Goal: Task Accomplishment & Management: Complete application form

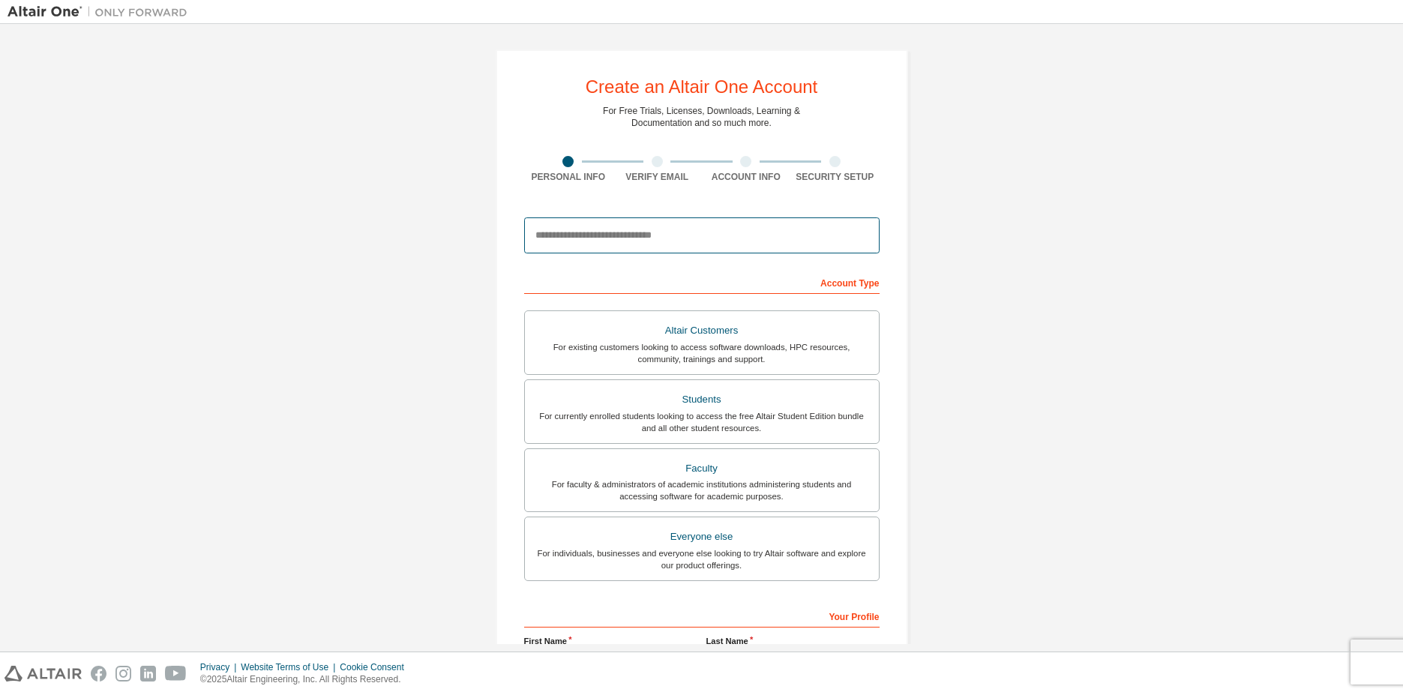
click at [637, 238] on input "email" at bounding box center [701, 235] width 355 height 36
type input "*"
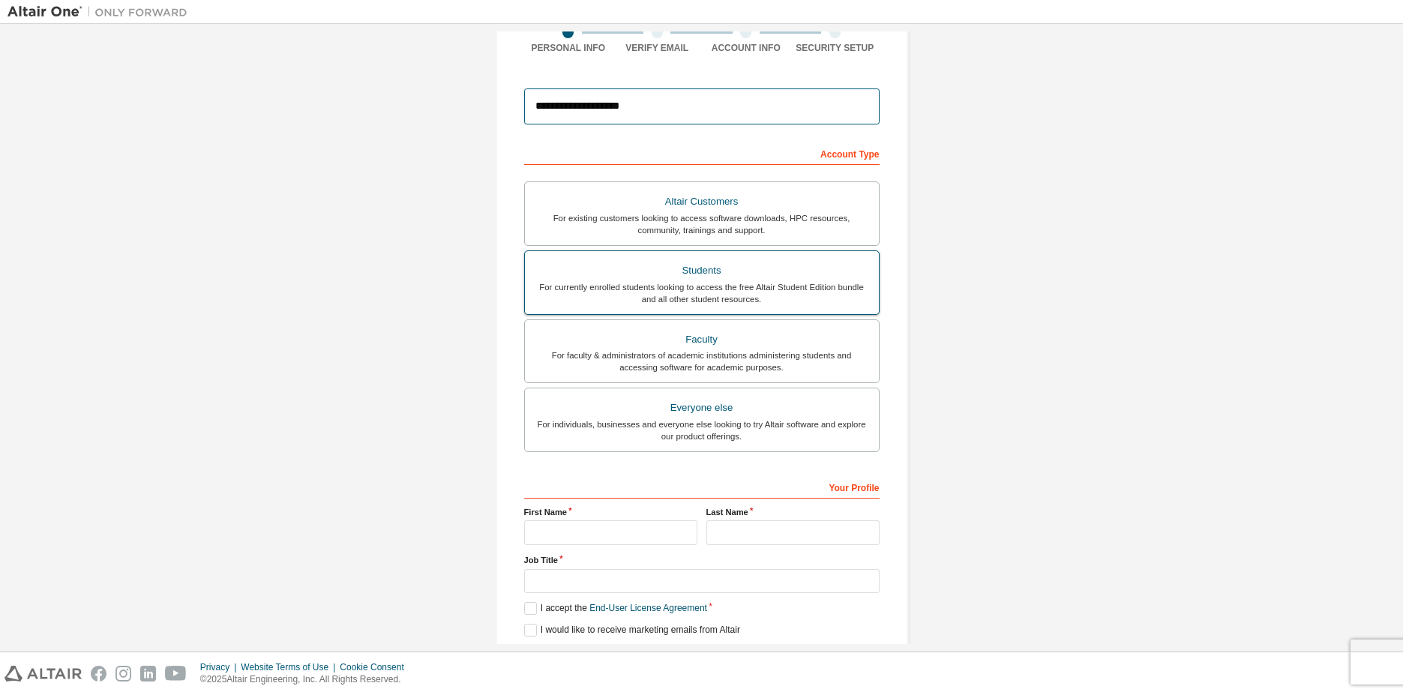
scroll to position [150, 0]
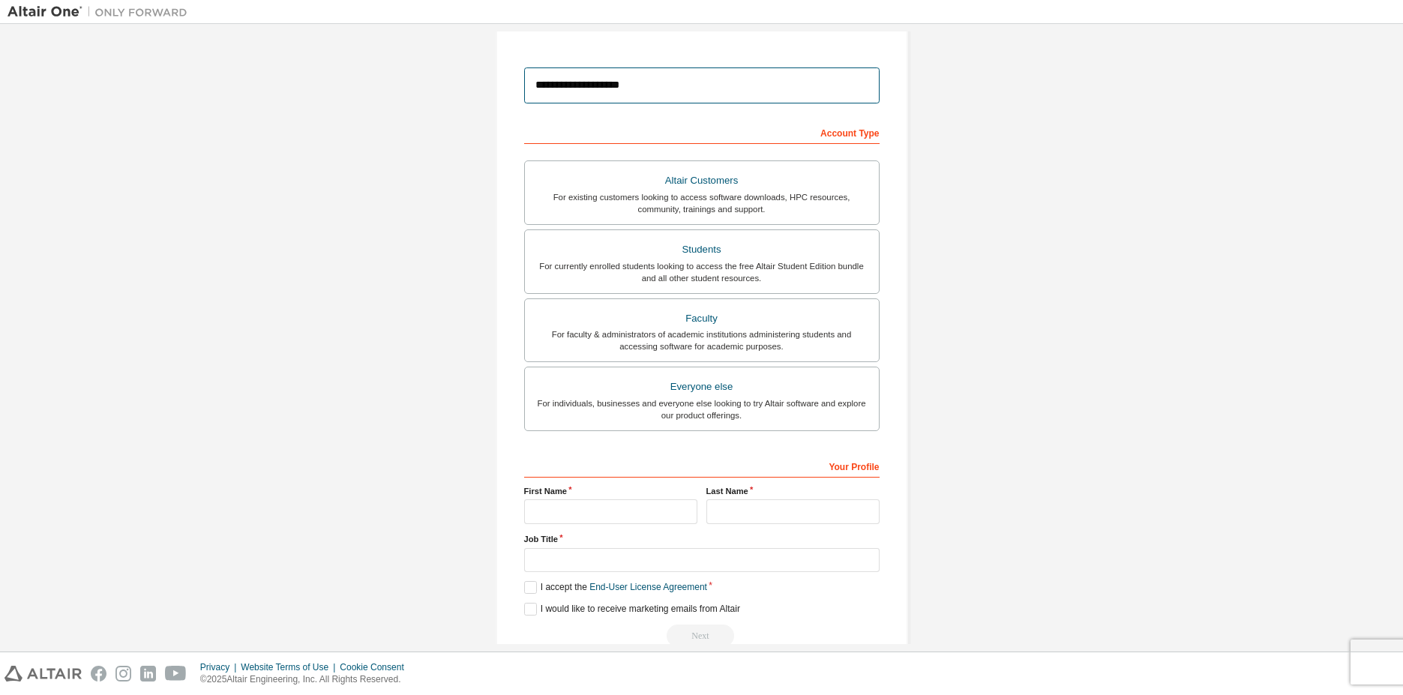
type input "**********"
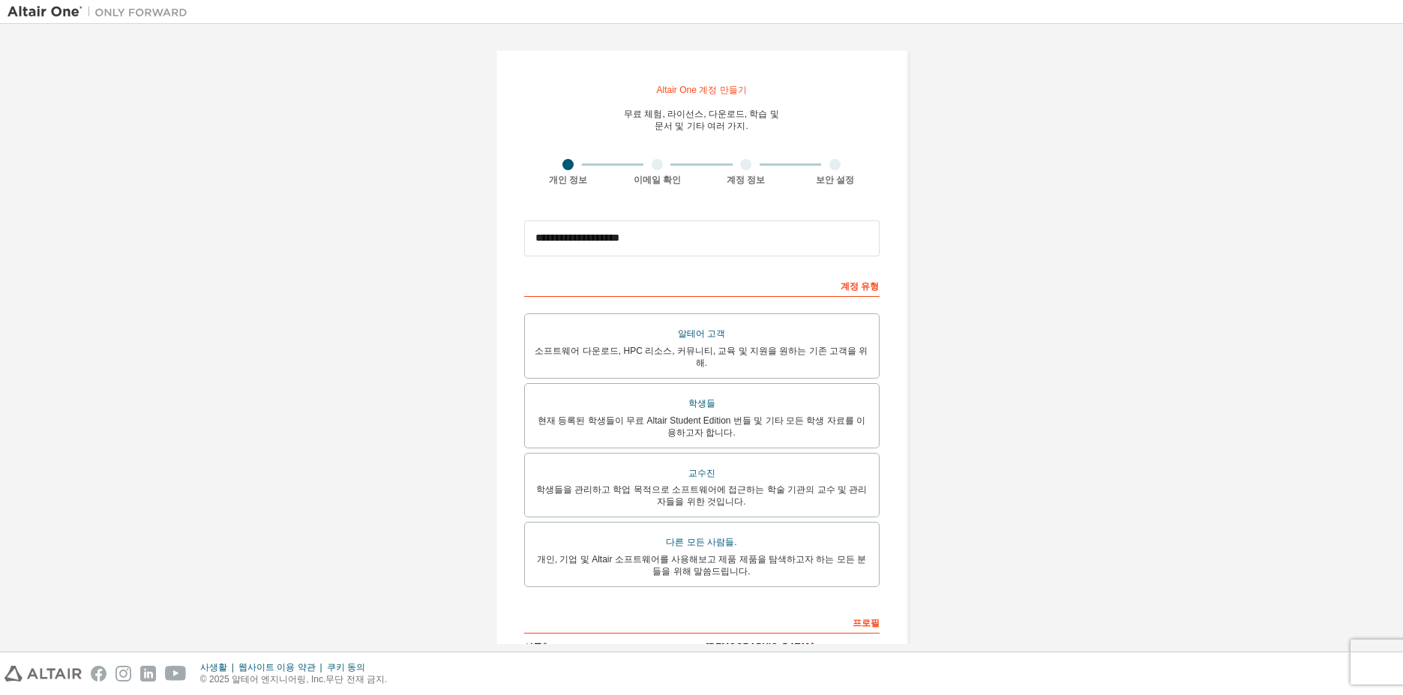
scroll to position [75, 0]
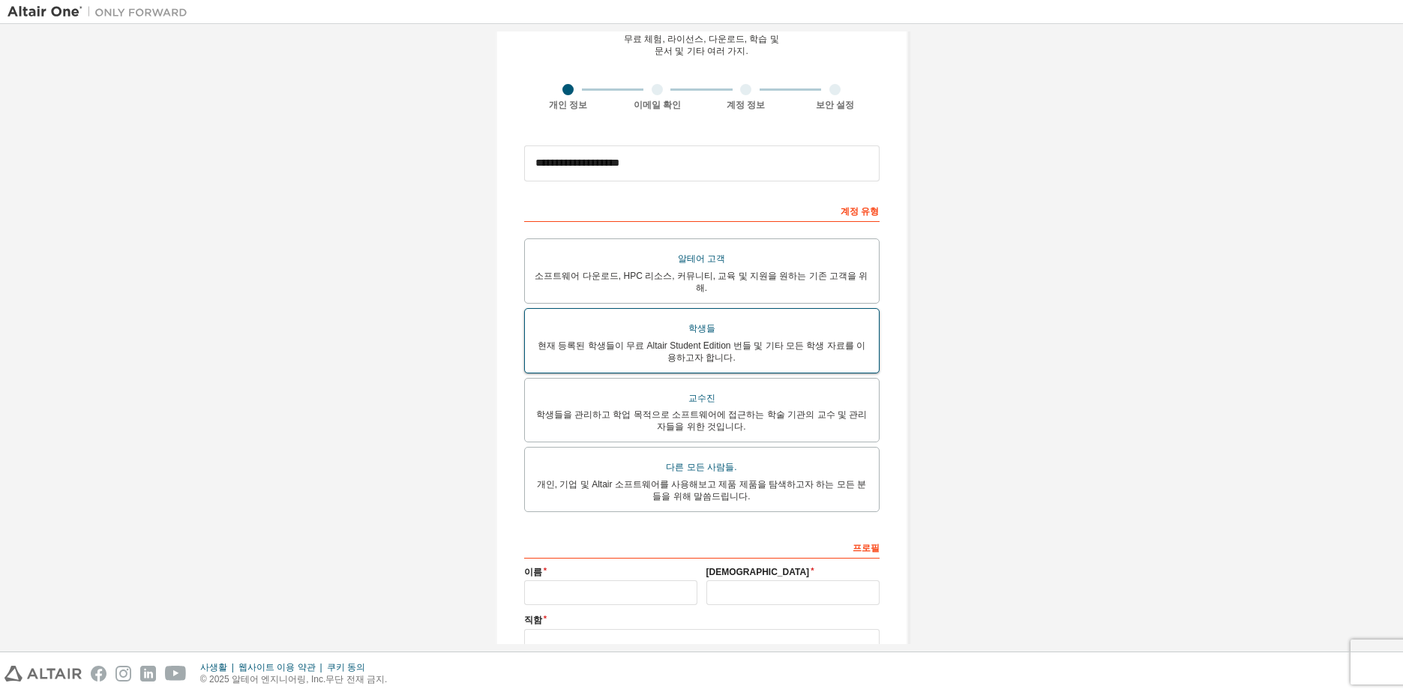
click at [736, 340] on font "현재 등록된 학생들이 무료 Altair Student Edition 번들 및 기타 모든 학생 자료를 이용하고자 합니다." at bounding box center [702, 351] width 328 height 22
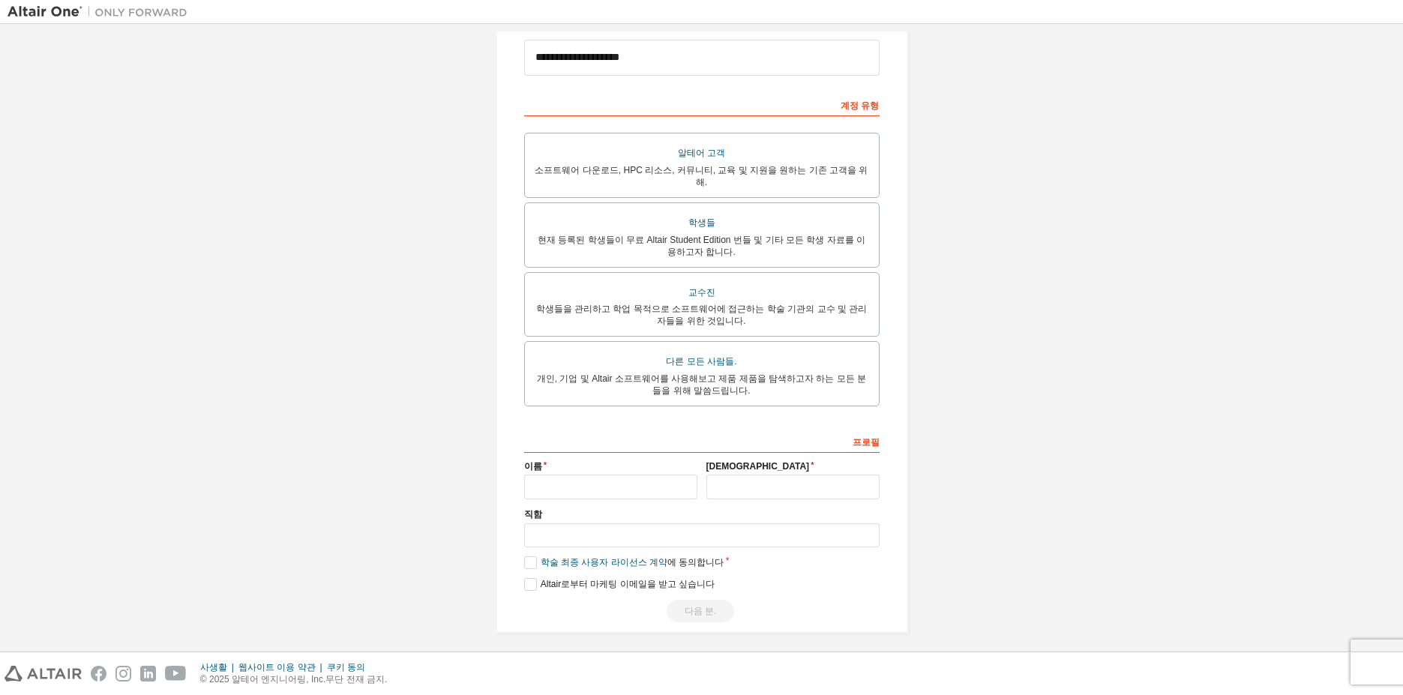
scroll to position [183, 0]
click at [626, 479] on input "text" at bounding box center [610, 484] width 173 height 25
type input "*"
type input "**********"
type input "***"
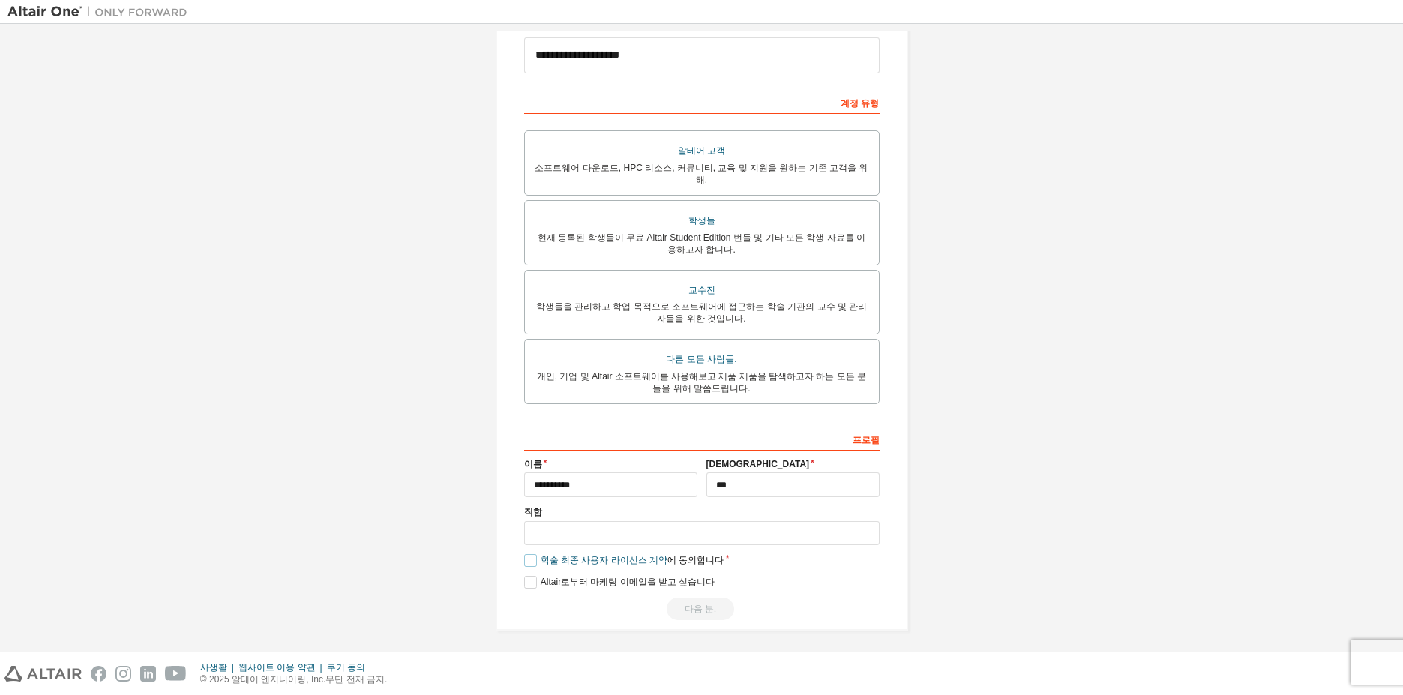
click at [528, 554] on label "학술 최종 사용자 라이선스 계약 에 동의합니다" at bounding box center [624, 560] width 200 height 13
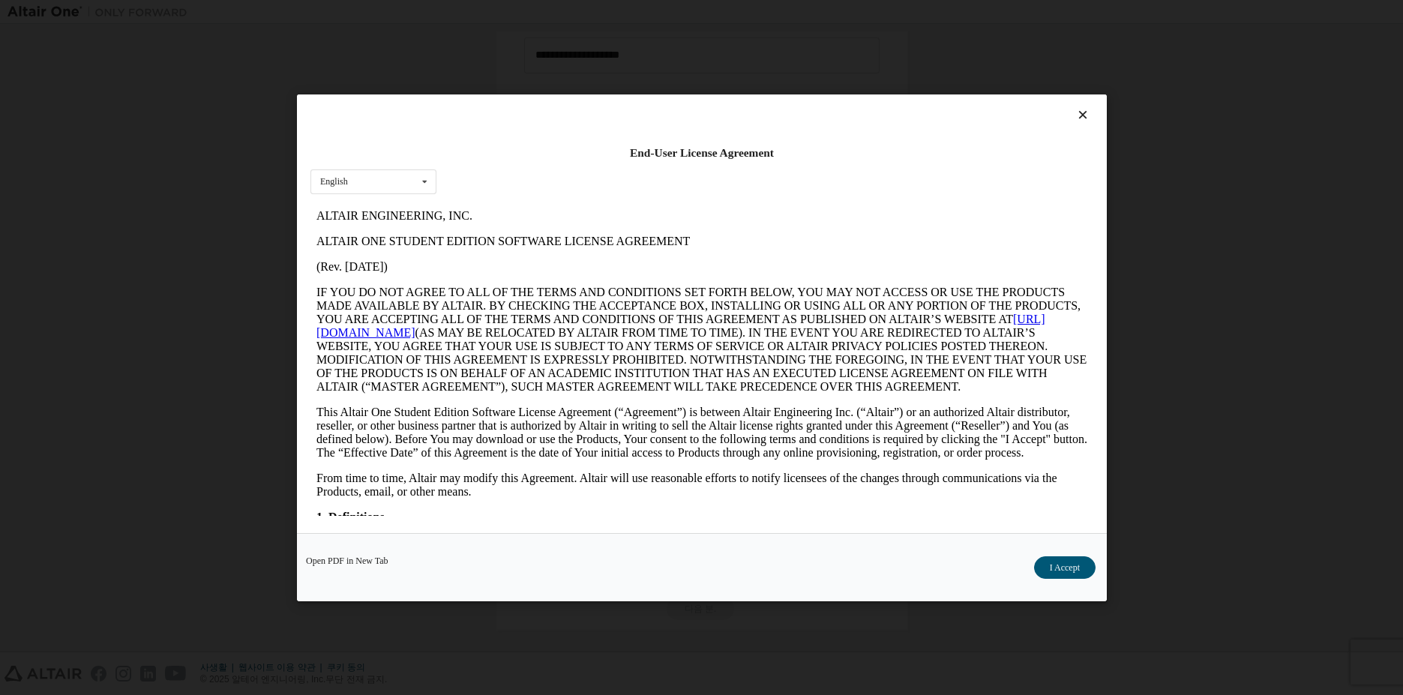
scroll to position [0, 0]
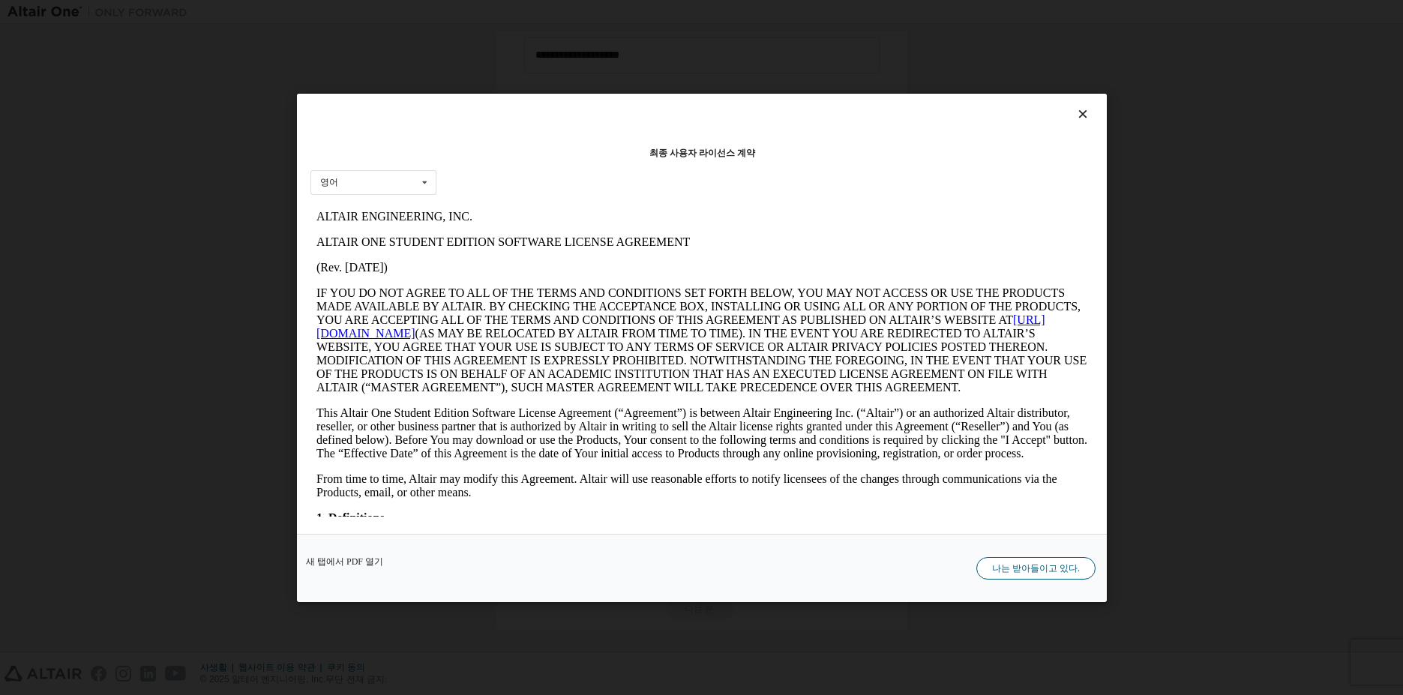
click at [1039, 570] on font "나는 받아들이고 있다." at bounding box center [1036, 567] width 88 height 10
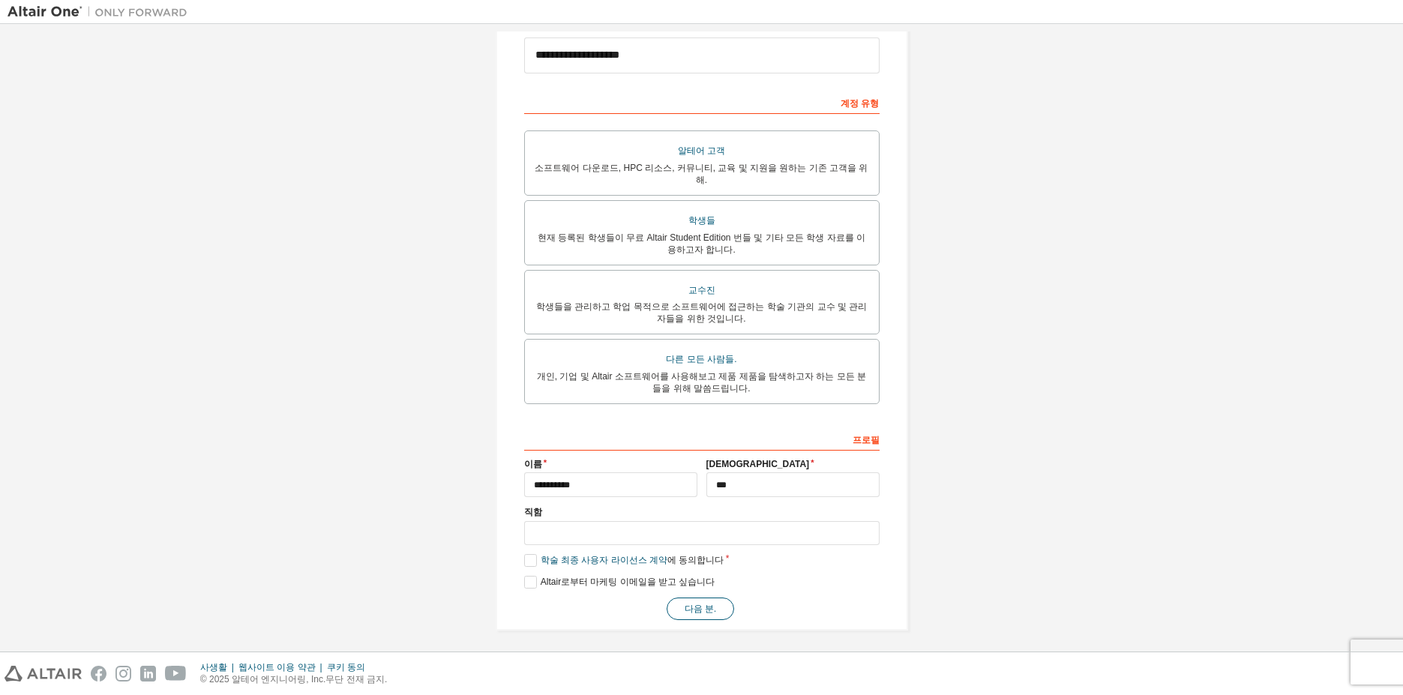
click at [681, 603] on button "다음 분." at bounding box center [700, 609] width 67 height 22
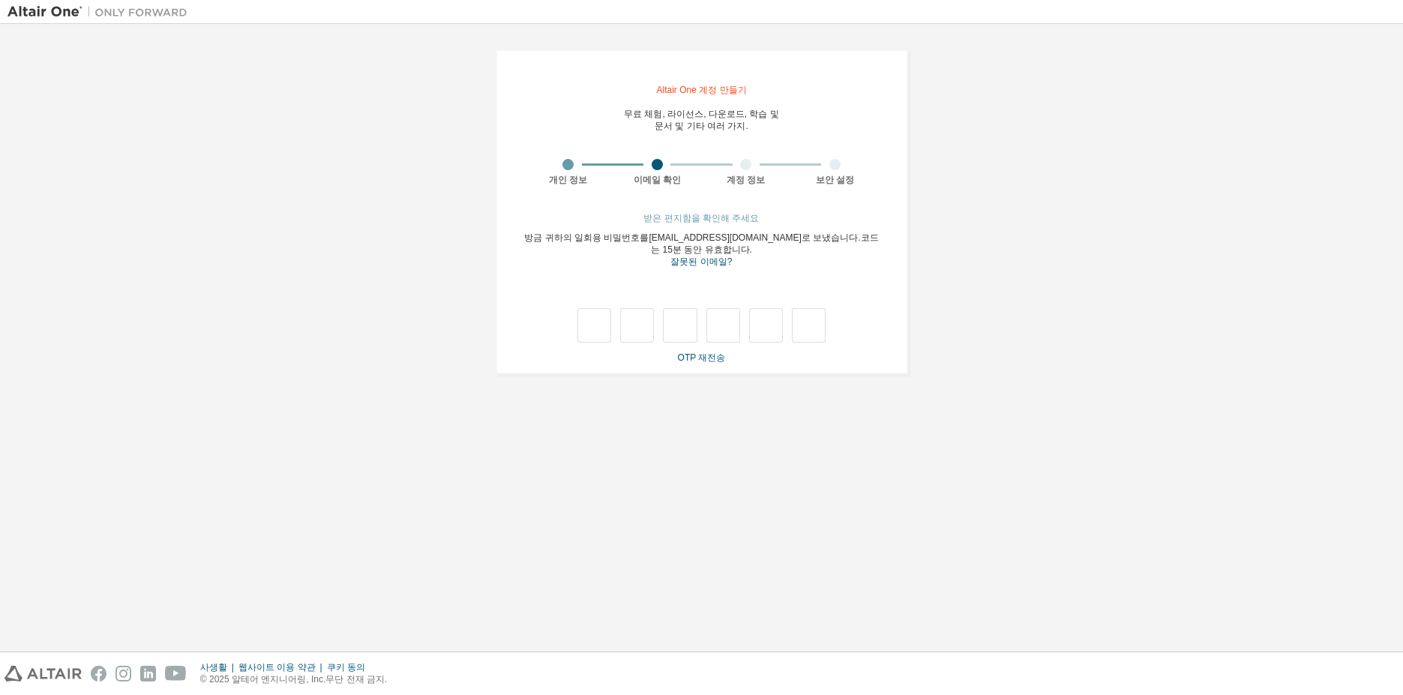
type input "*"
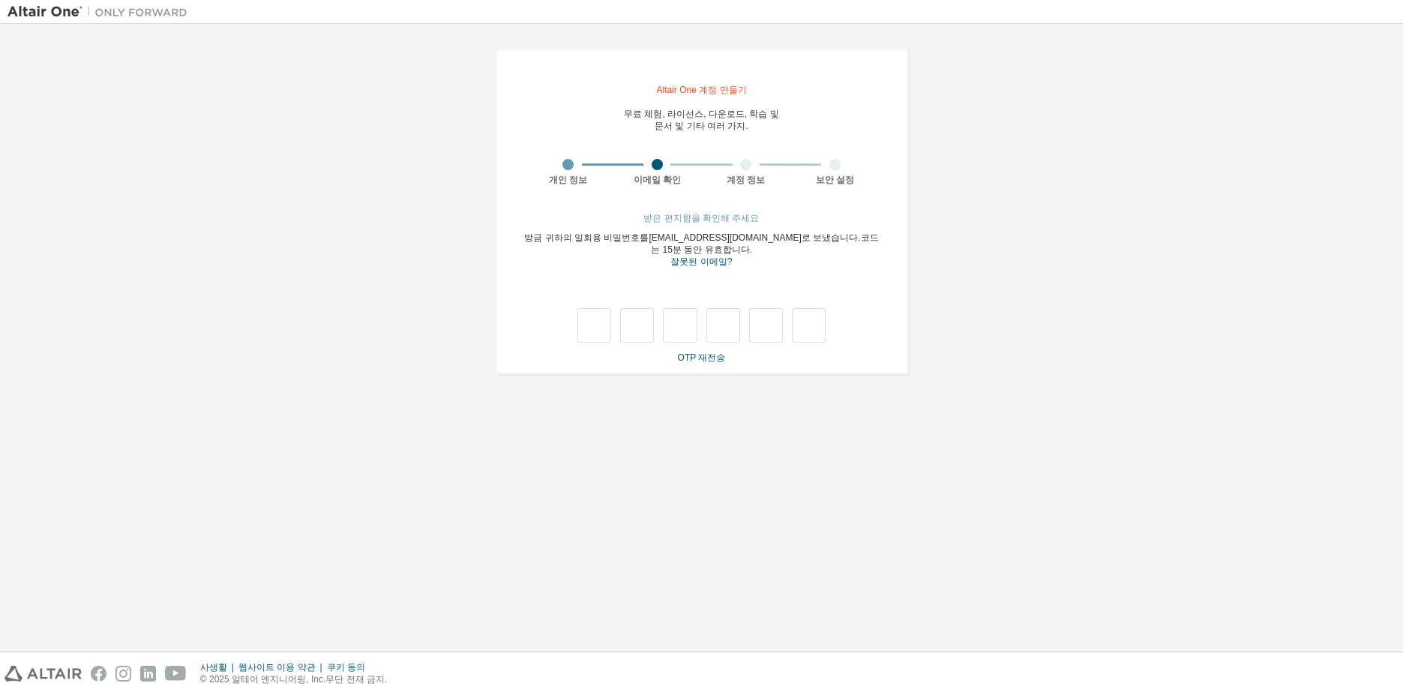
type input "*"
